Goal: Information Seeking & Learning: Learn about a topic

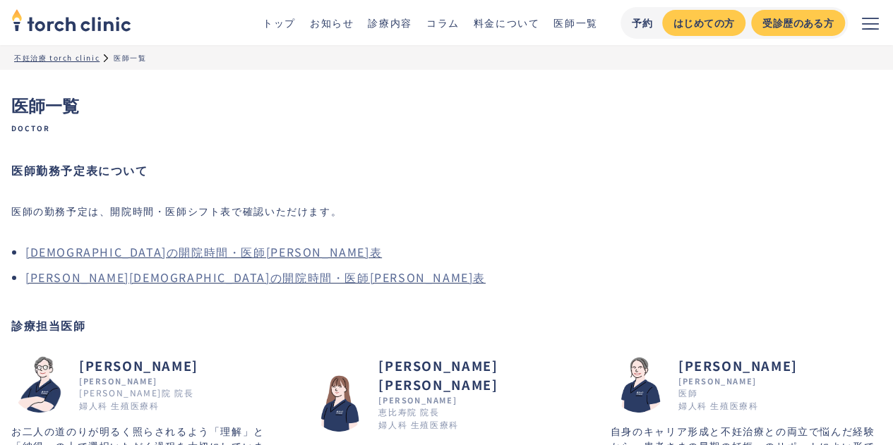
click at [54, 392] on img at bounding box center [39, 384] width 56 height 56
click at [642, 386] on img at bounding box center [639, 384] width 56 height 56
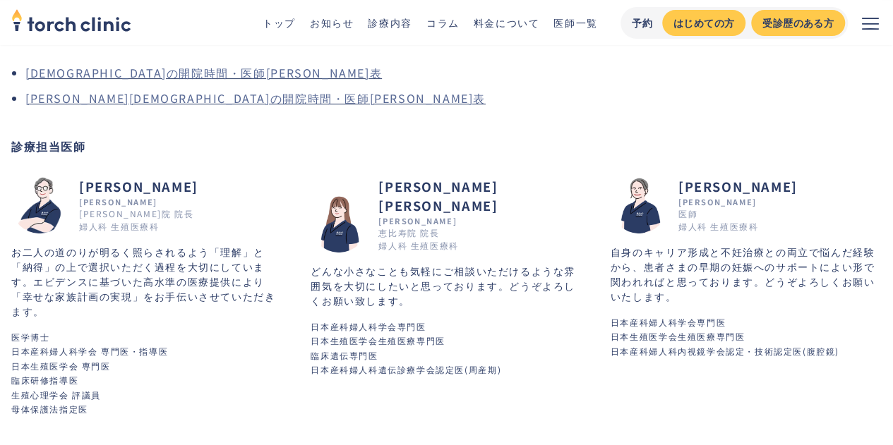
scroll to position [212, 0]
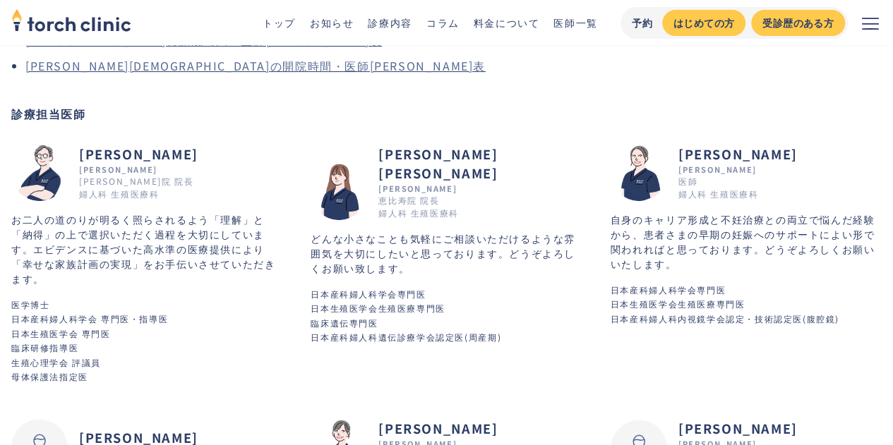
click at [404, 150] on h2 "[PERSON_NAME] [PERSON_NAME]" at bounding box center [479, 164] width 203 height 38
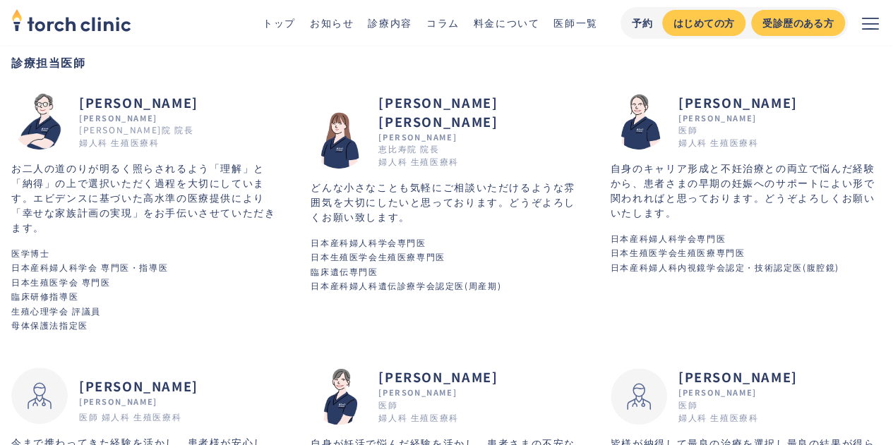
scroll to position [424, 0]
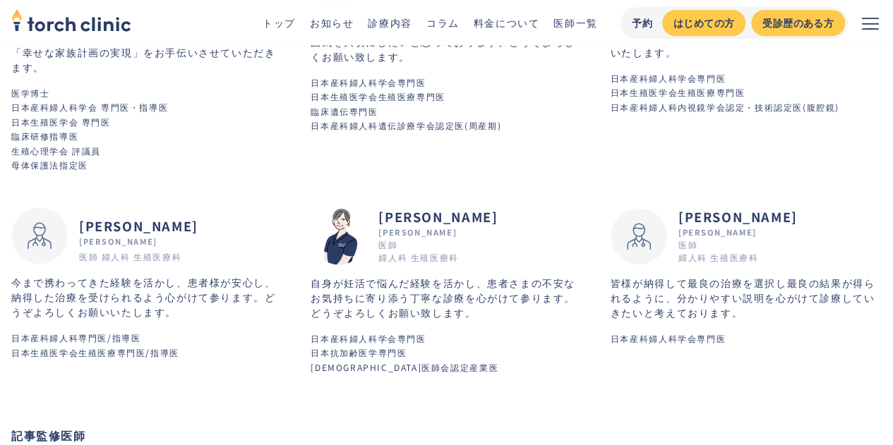
click at [347, 236] on img at bounding box center [339, 236] width 56 height 56
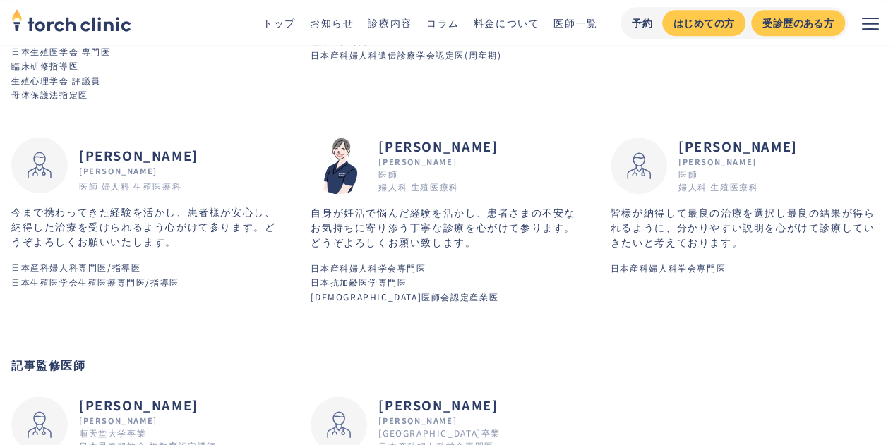
scroll to position [565, 0]
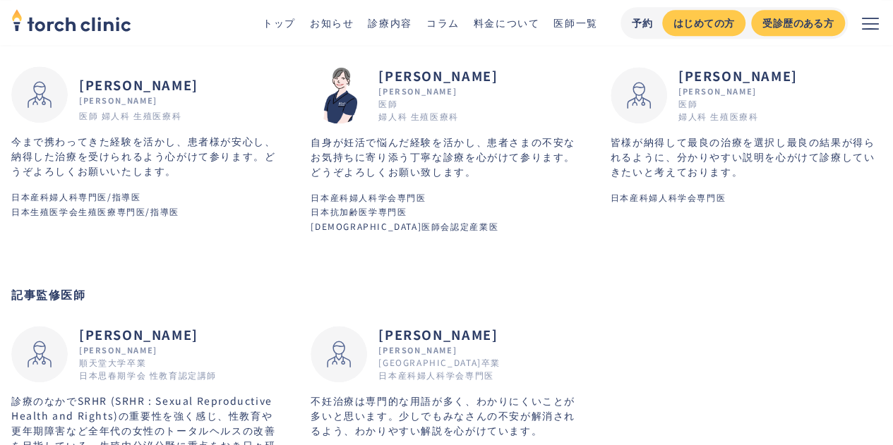
click at [627, 92] on img at bounding box center [639, 95] width 56 height 56
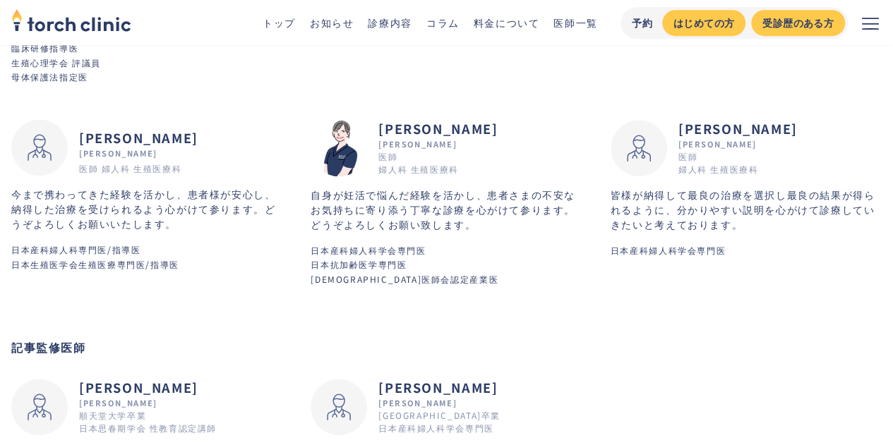
scroll to position [368, 0]
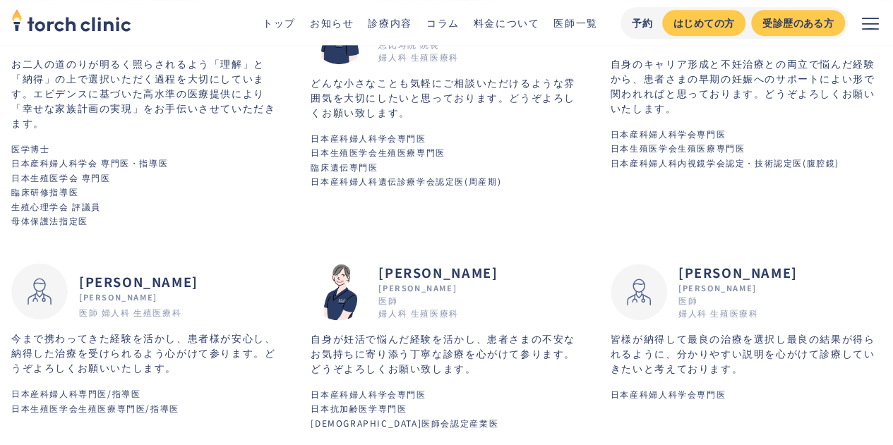
click at [80, 308] on div "医師 婦人科 生殖医療科" at bounding box center [130, 312] width 102 height 13
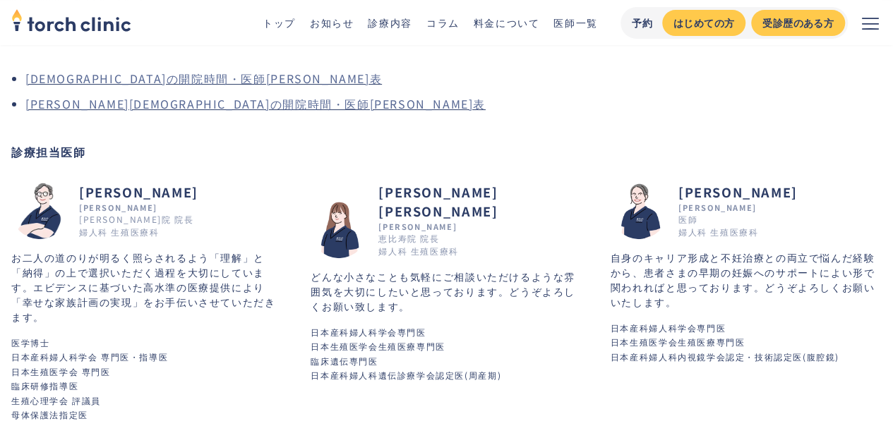
scroll to position [212, 0]
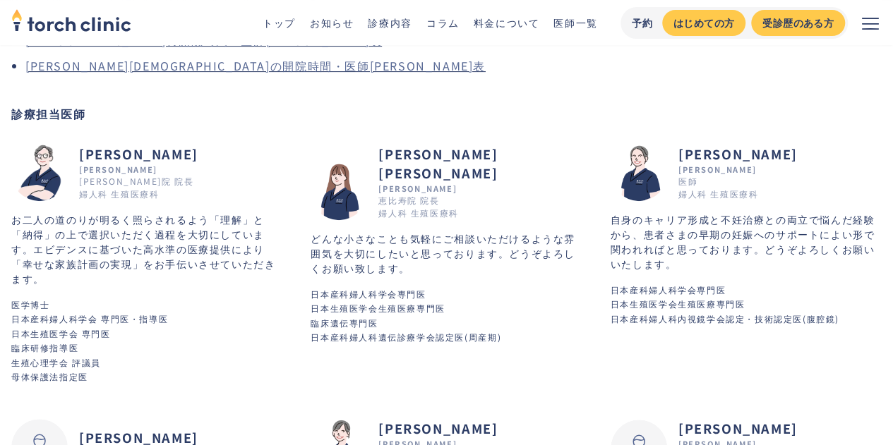
click at [116, 170] on div "Takuhiko Ichiyama" at bounding box center [138, 170] width 119 height 12
click at [291, 25] on link "トップ" at bounding box center [279, 23] width 33 height 14
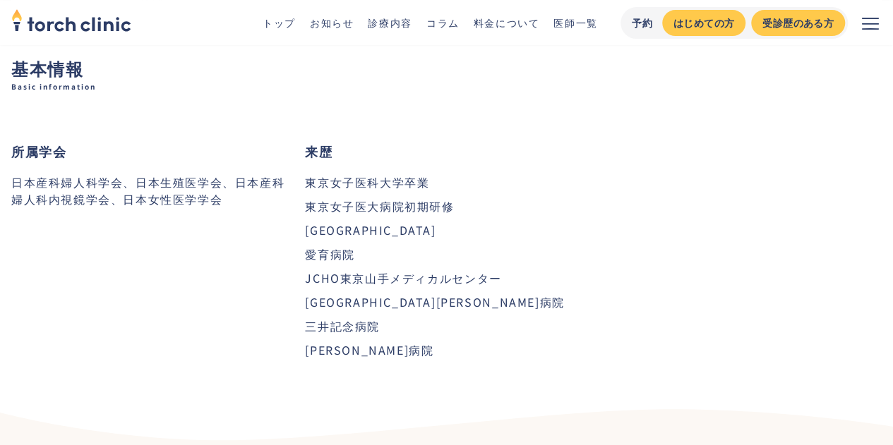
scroll to position [282, 0]
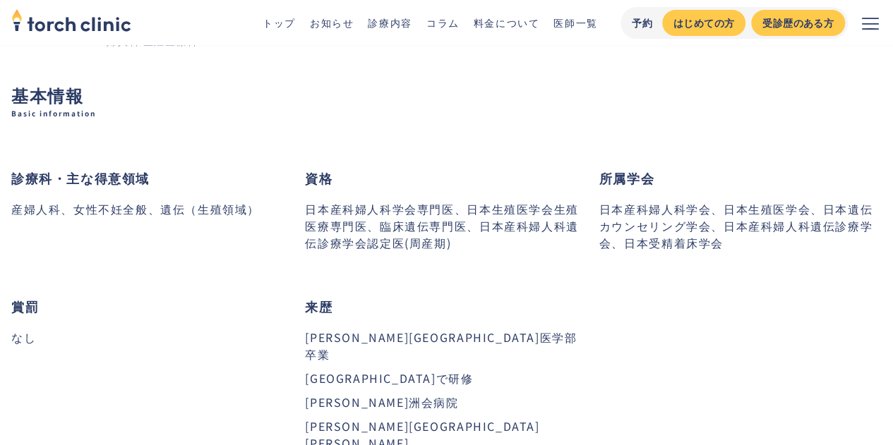
scroll to position [282, 0]
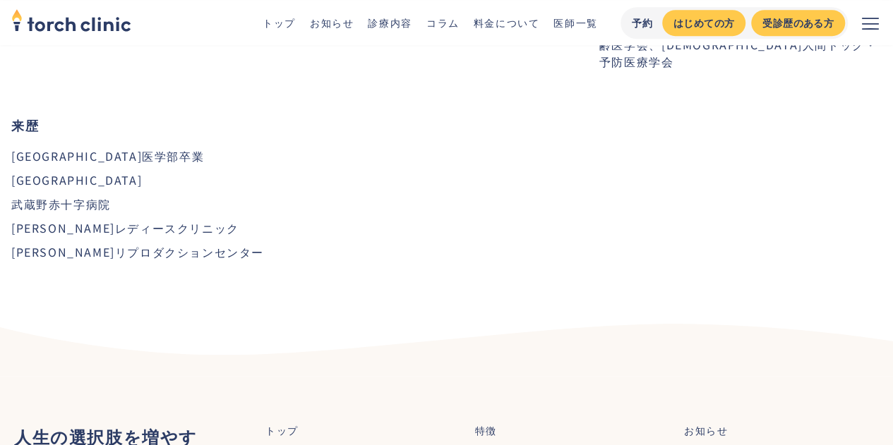
scroll to position [494, 0]
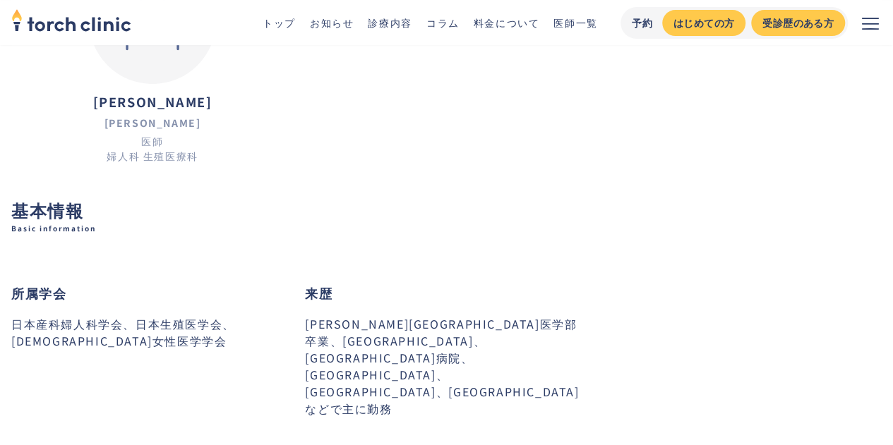
scroll to position [141, 0]
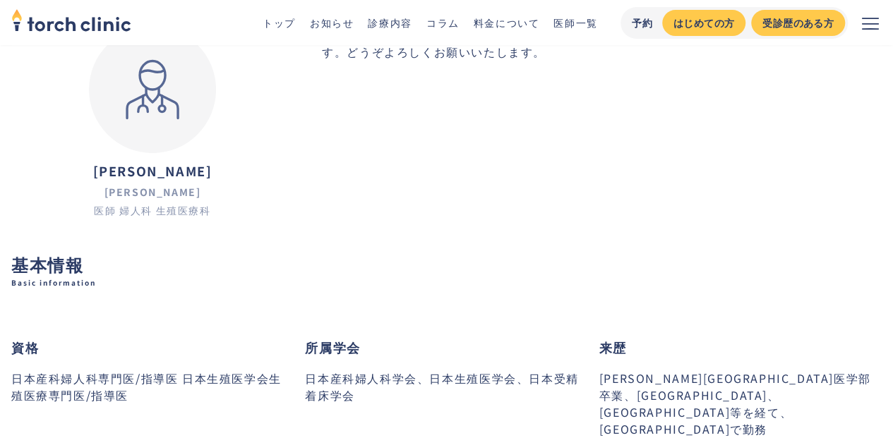
scroll to position [141, 0]
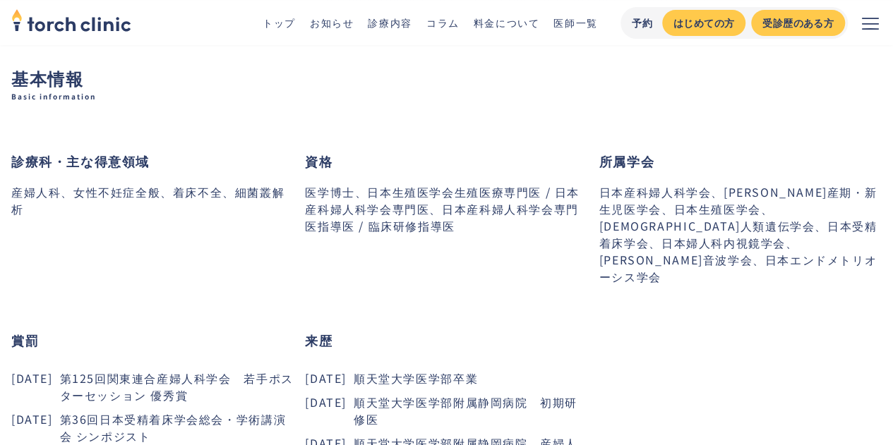
scroll to position [353, 0]
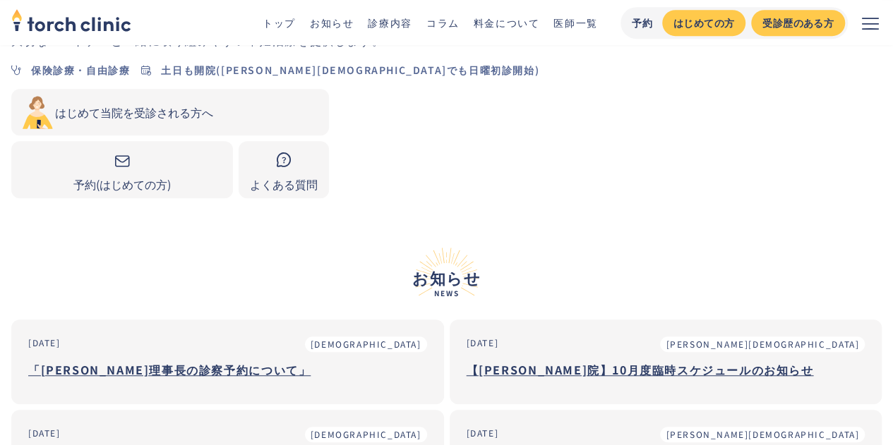
scroll to position [424, 0]
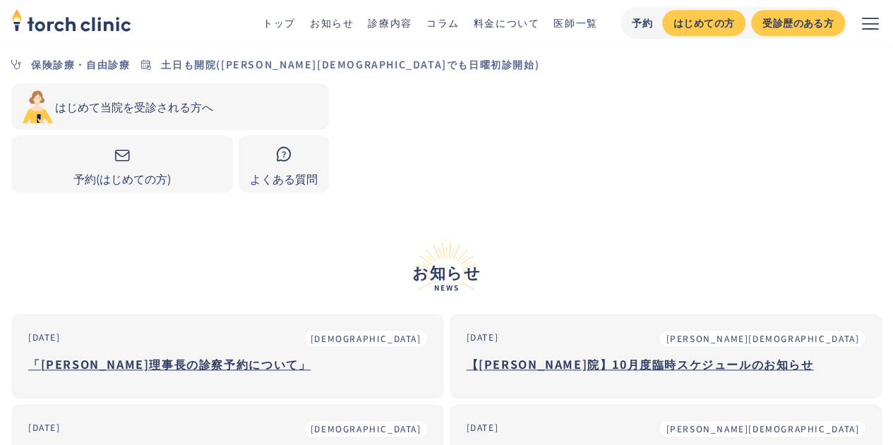
click at [174, 354] on h3 "「[PERSON_NAME]理事長の診察予約について」" at bounding box center [227, 364] width 399 height 21
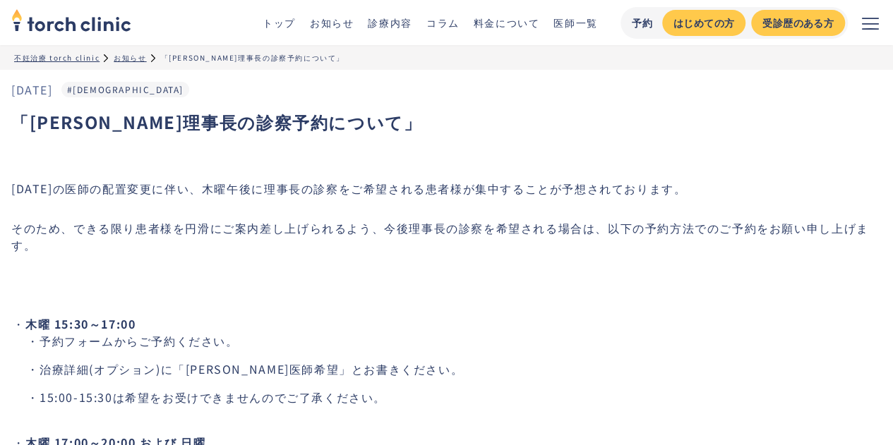
click at [503, 20] on link "料金について" at bounding box center [507, 23] width 66 height 14
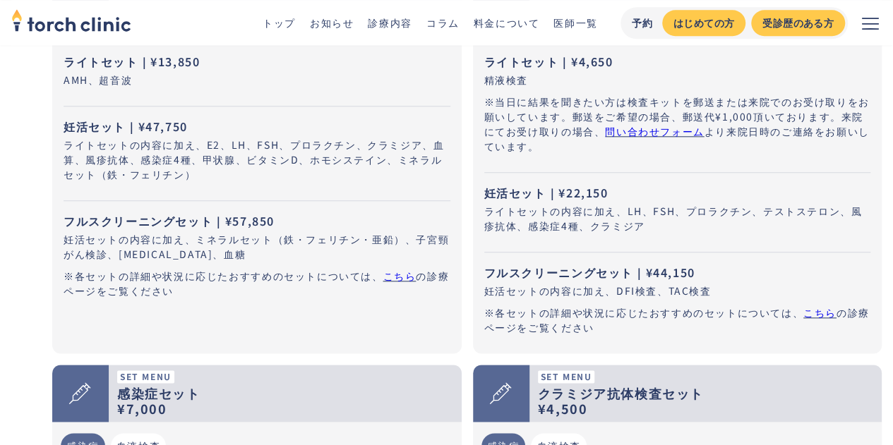
scroll to position [847, 0]
